Goal: Information Seeking & Learning: Find specific fact

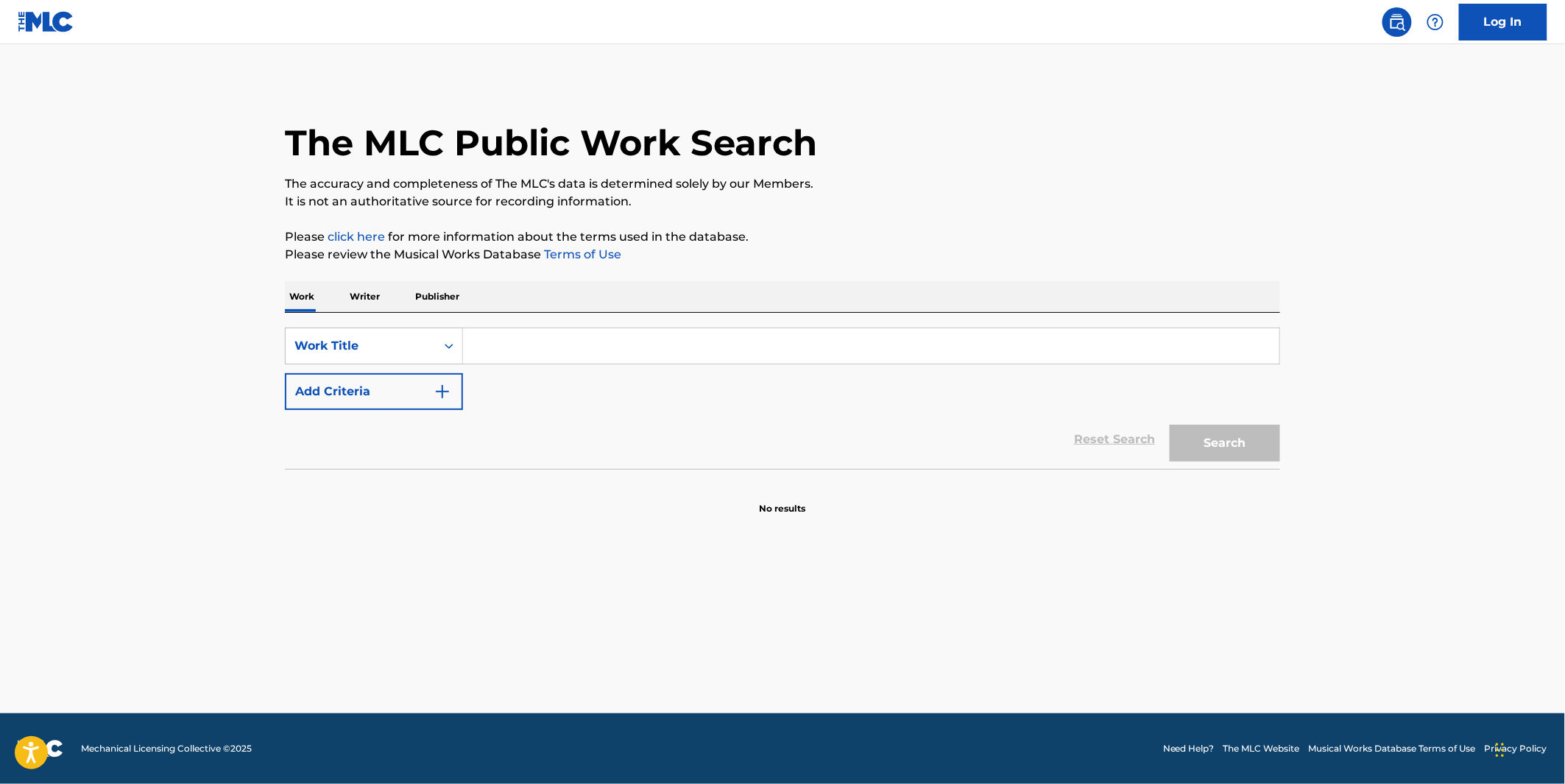
click at [516, 332] on input "Search Form" at bounding box center [871, 346] width 816 height 36
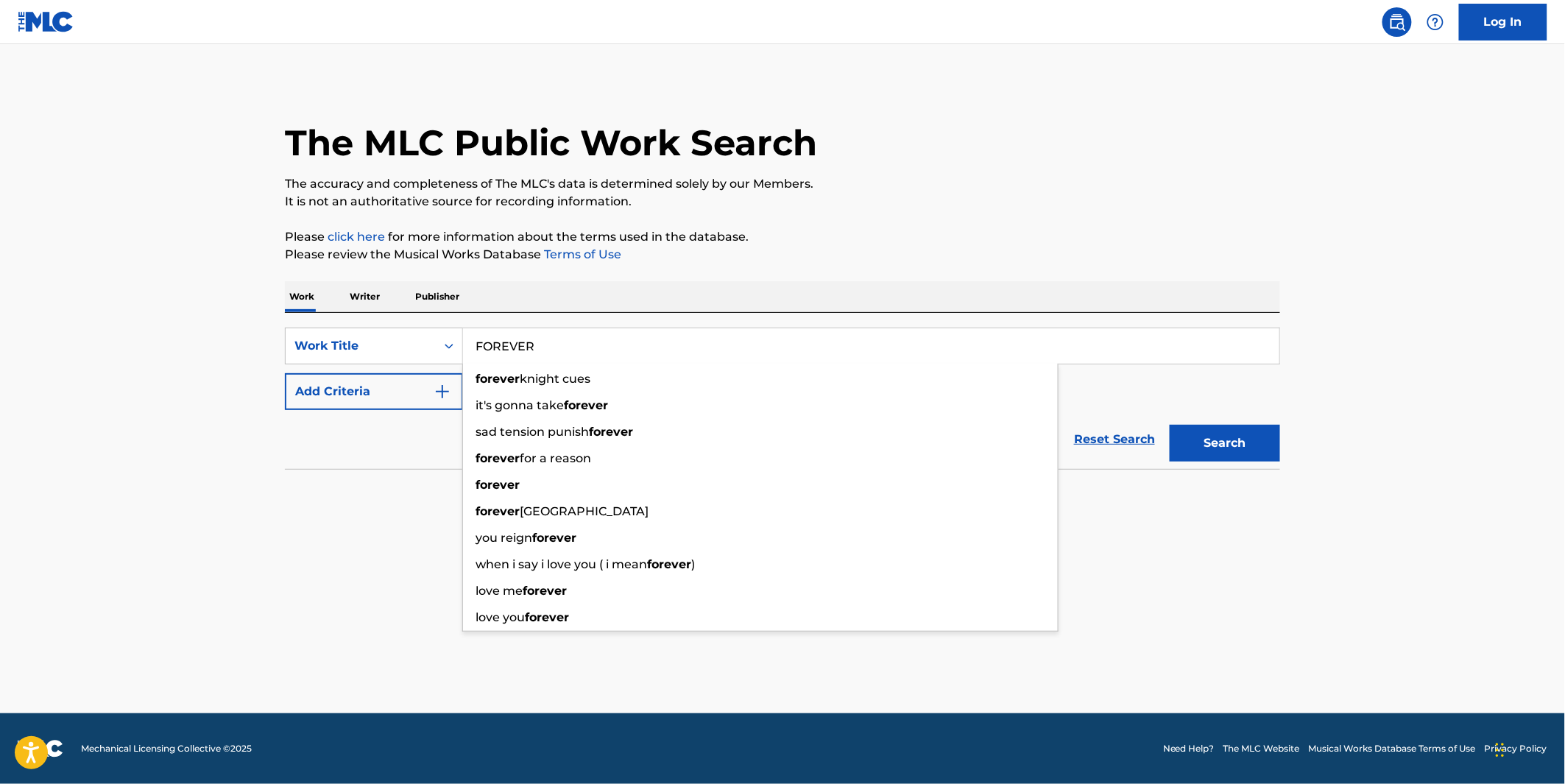
type input "FOREVER"
click at [918, 74] on main "The MLC Public Work Search The accuracy and completeness of The MLC's data is d…" at bounding box center [782, 378] width 1565 height 669
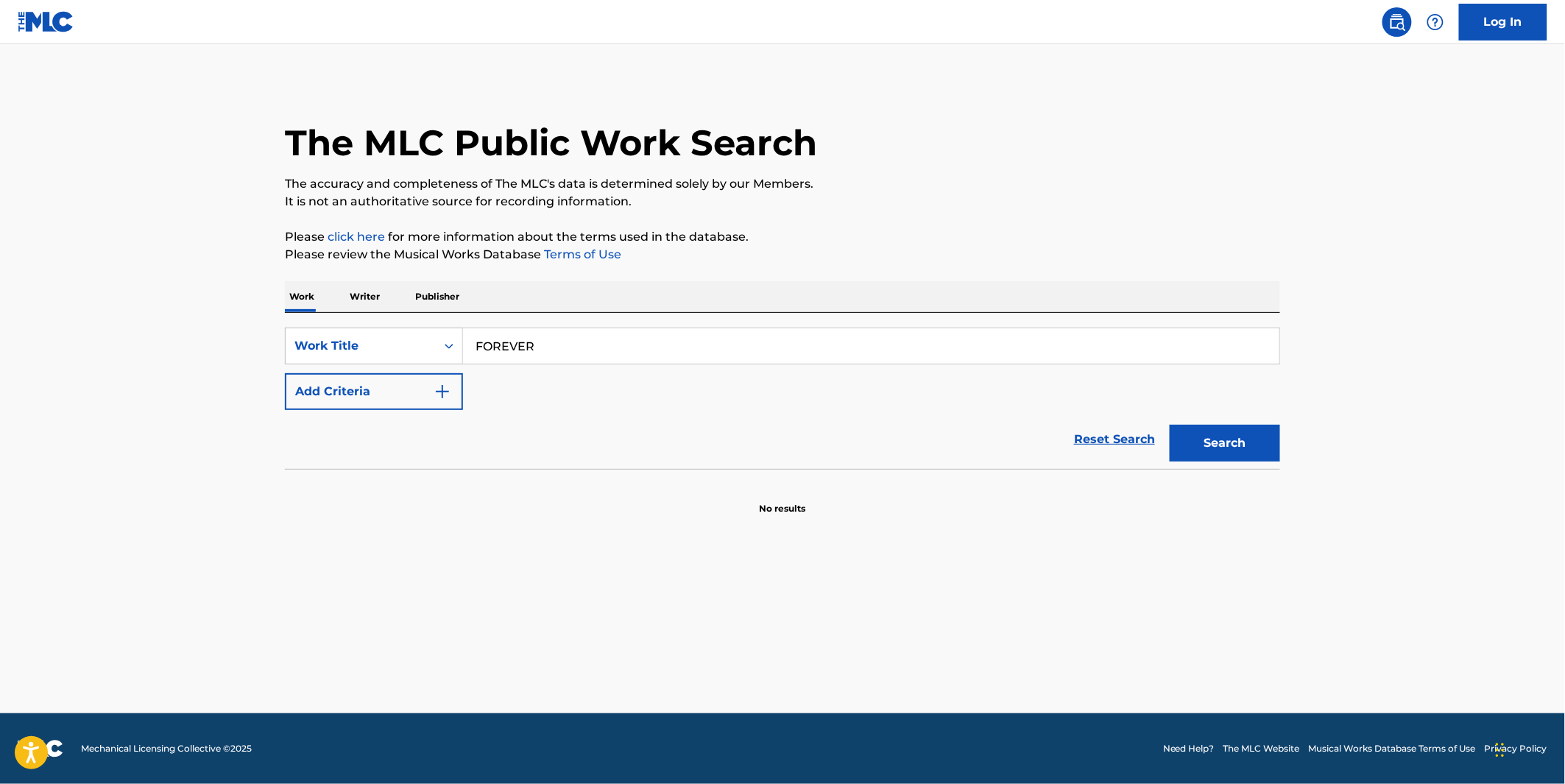
click at [319, 431] on div "Reset Search Search" at bounding box center [782, 439] width 996 height 59
click at [356, 402] on button "Add Criteria" at bounding box center [374, 391] width 178 height 36
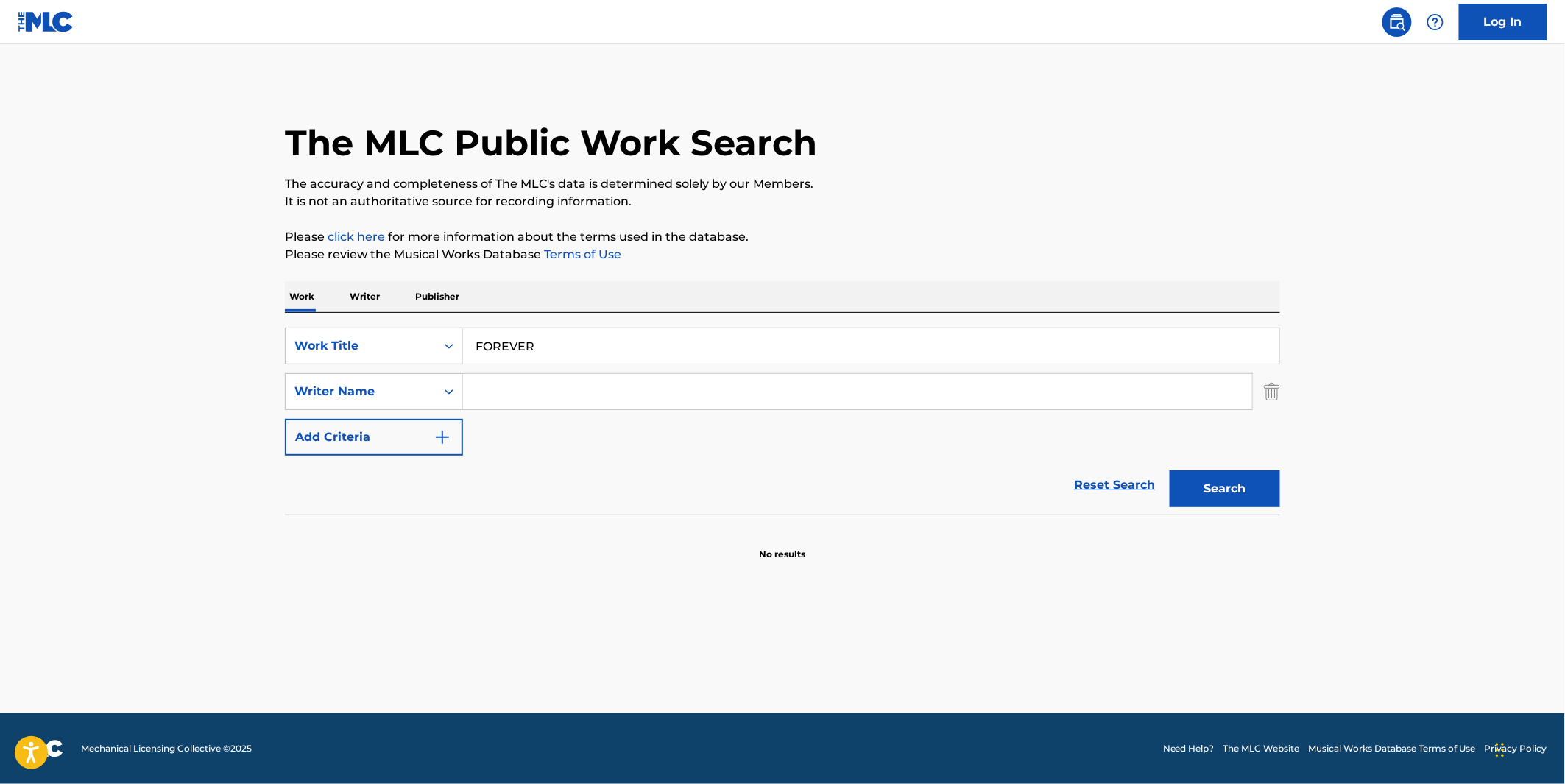
click at [564, 400] on input "Search Form" at bounding box center [858, 391] width 789 height 36
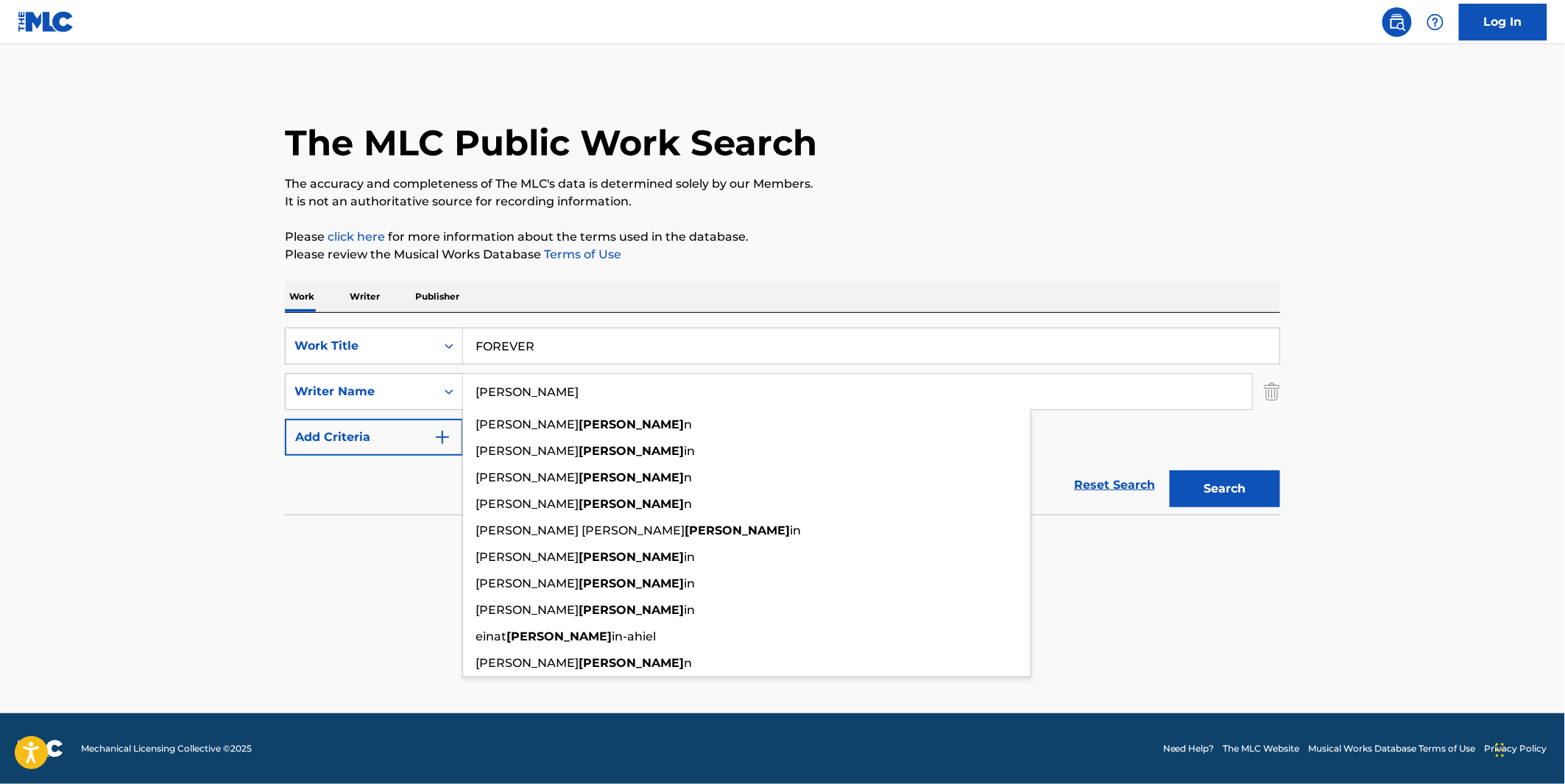
type input "[PERSON_NAME]"
click at [1170, 471] on button "Search" at bounding box center [1224, 489] width 110 height 36
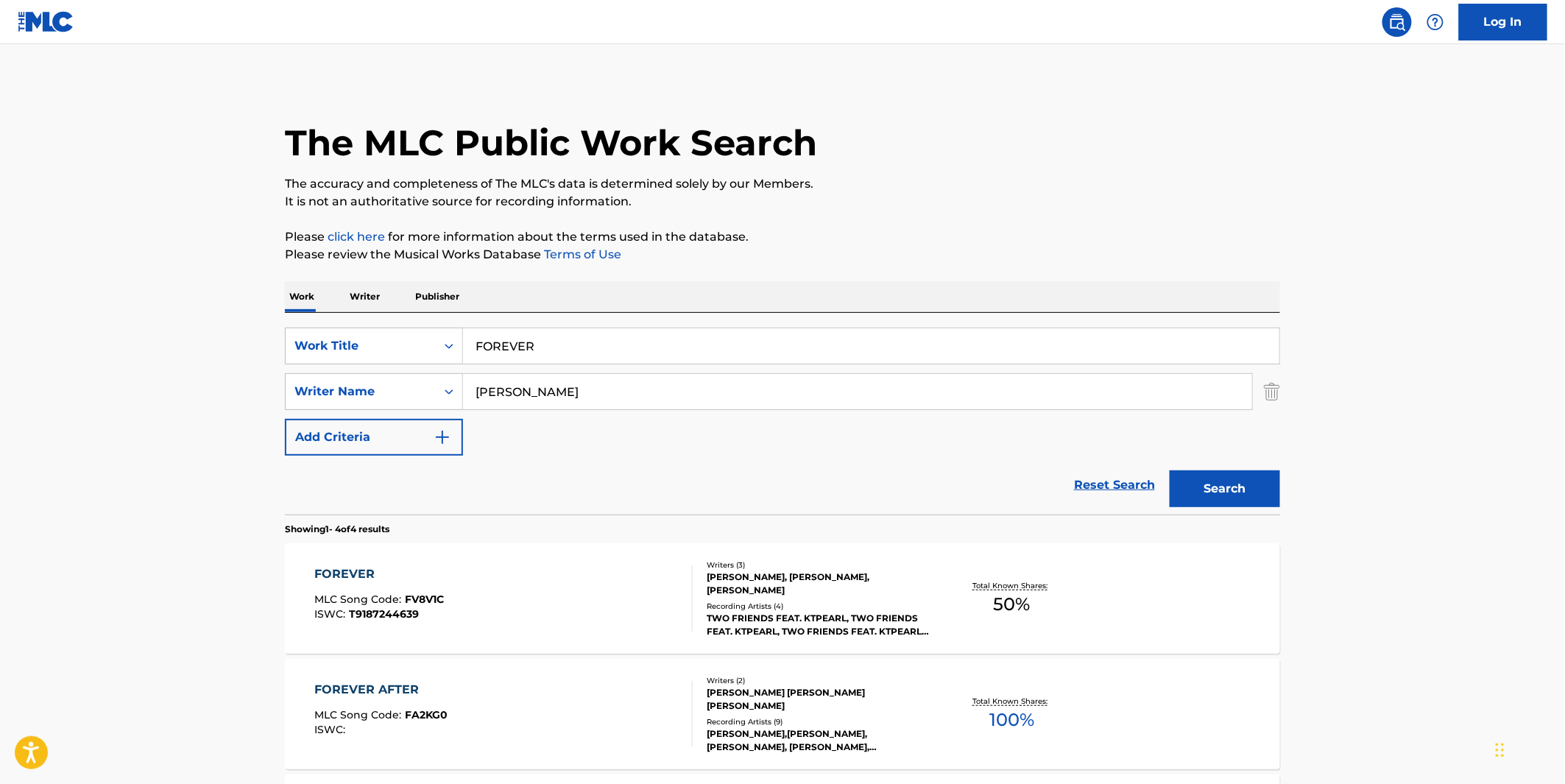
click at [1280, 203] on p "It is not an authoritative source for recording information." at bounding box center [782, 201] width 996 height 17
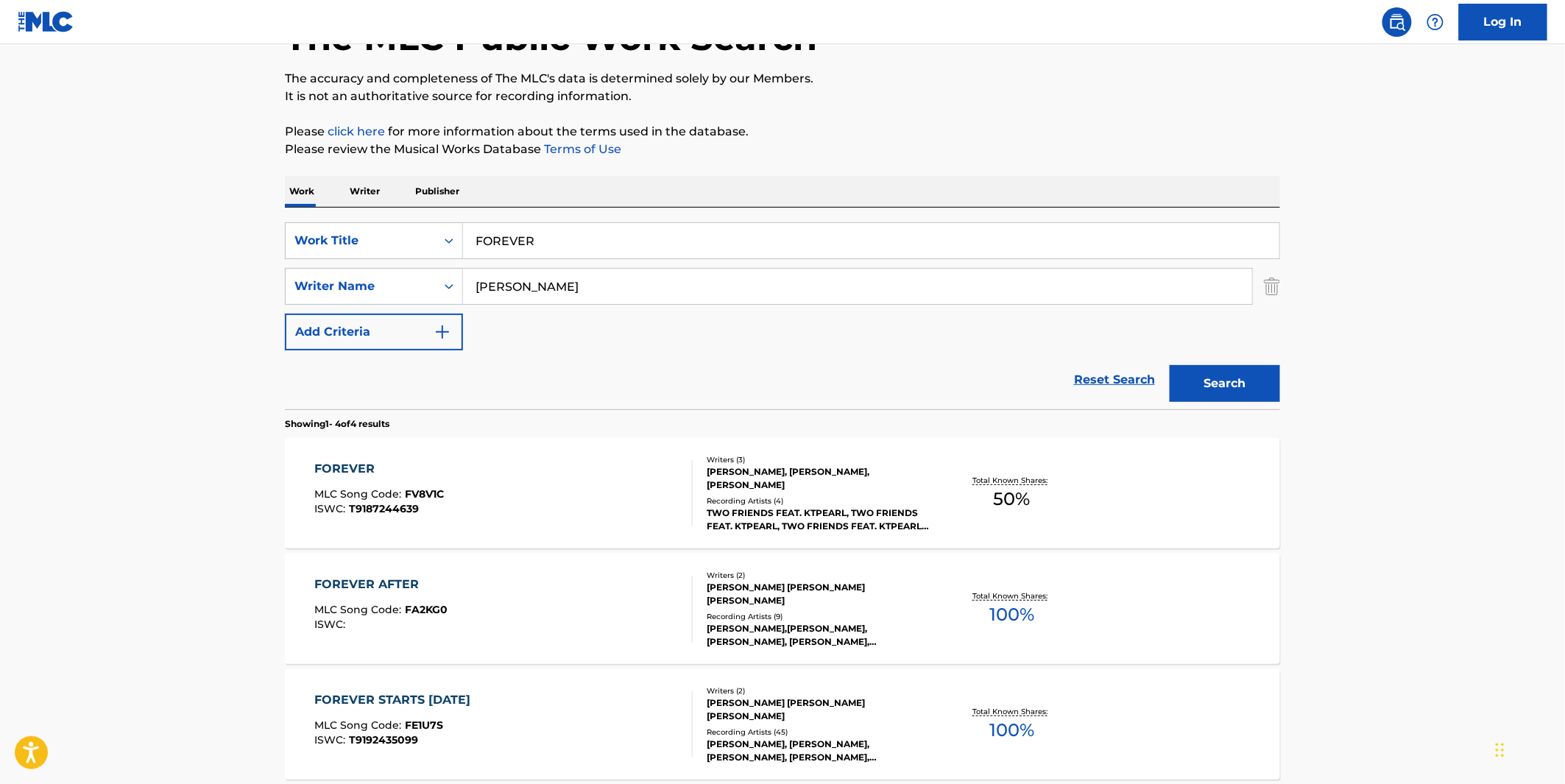
scroll to position [327, 0]
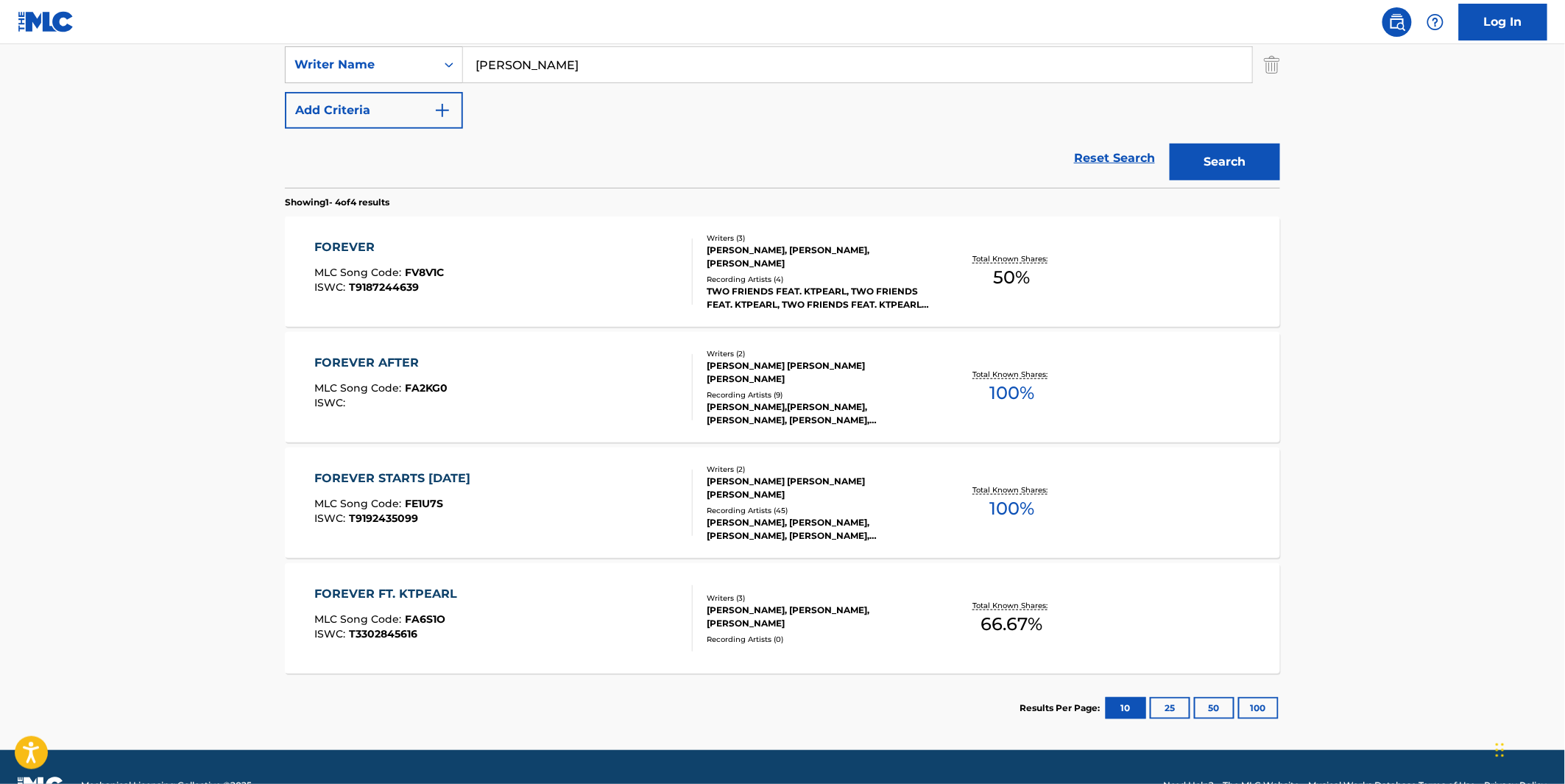
click at [939, 302] on div "FOREVER MLC Song Code : FV8V1C ISWC : T9187244639 Writers ( 3 ) [PERSON_NAME], …" at bounding box center [782, 271] width 996 height 110
